Goal: Transaction & Acquisition: Purchase product/service

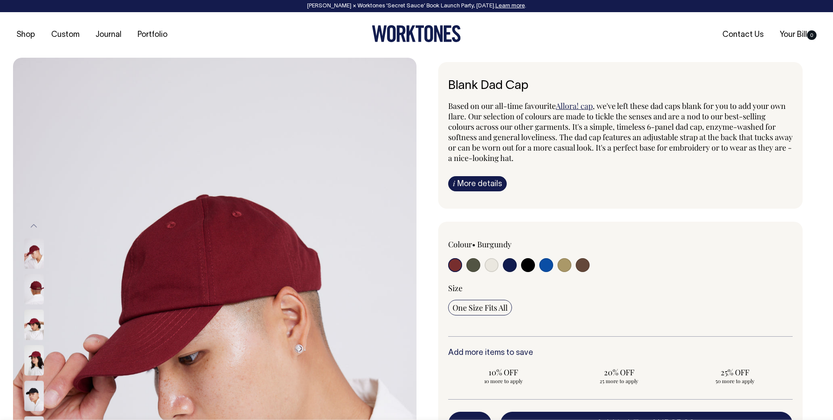
click at [565, 265] on input "radio" at bounding box center [564, 265] width 14 height 14
radio input "true"
select select "Washed Khaki"
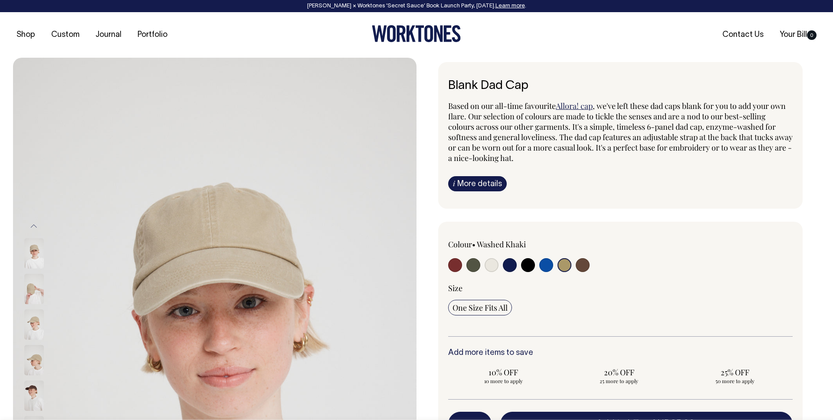
click at [417, 34] on icon at bounding box center [416, 33] width 89 height 17
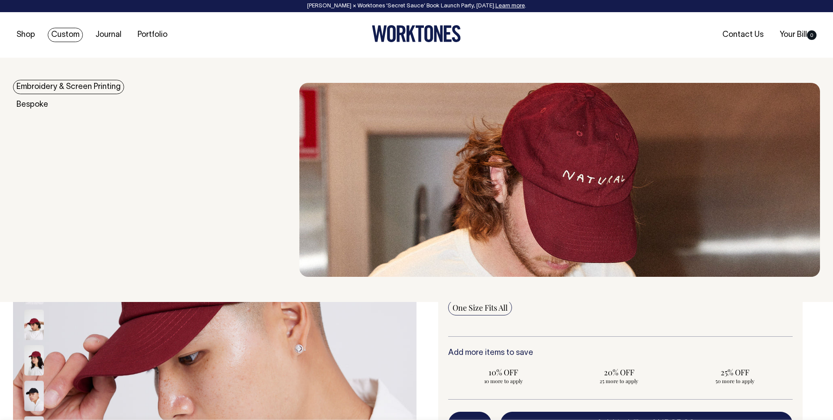
click at [62, 33] on link "Custom" at bounding box center [65, 35] width 35 height 14
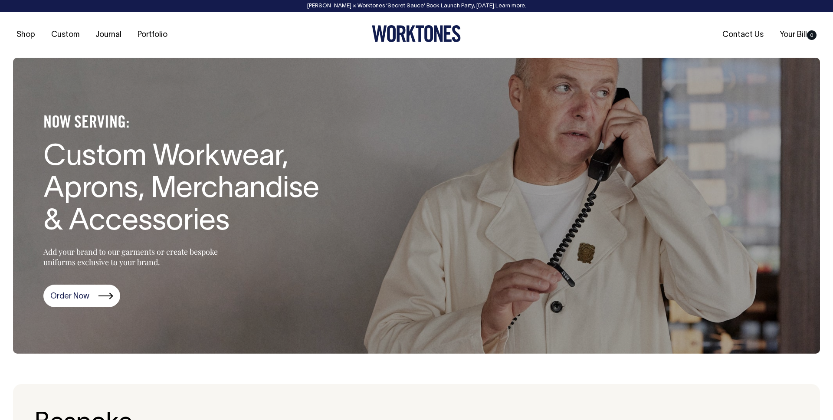
drag, startPoint x: 265, startPoint y: 212, endPoint x: 260, endPoint y: 183, distance: 28.6
click at [265, 212] on h1 "Custom Workwear, Aprons, Merchandise & Accessories" at bounding box center [184, 189] width 282 height 97
